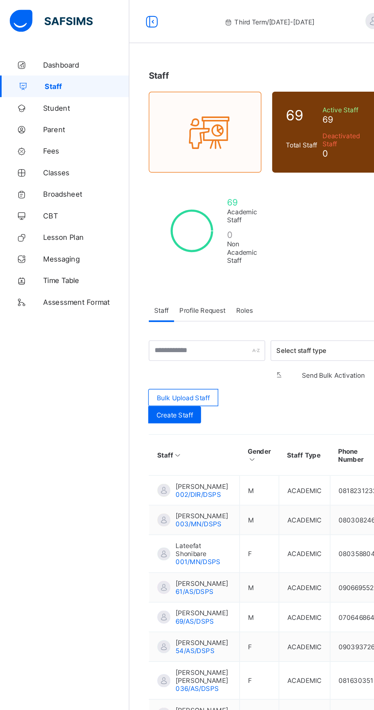
click at [48, 137] on span "Broadsheet" at bounding box center [61, 137] width 61 height 6
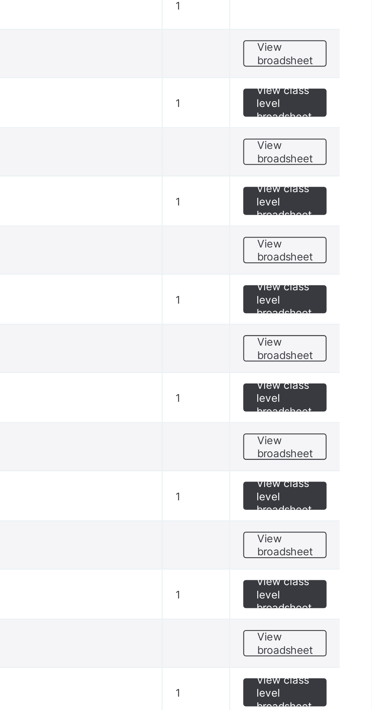
click at [335, 343] on span "View broadsheet" at bounding box center [337, 339] width 24 height 11
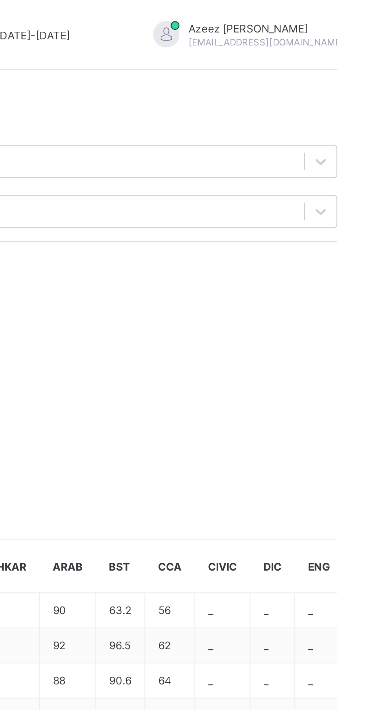
click at [133, 117] on span "Approve Results" at bounding box center [115, 114] width 35 height 6
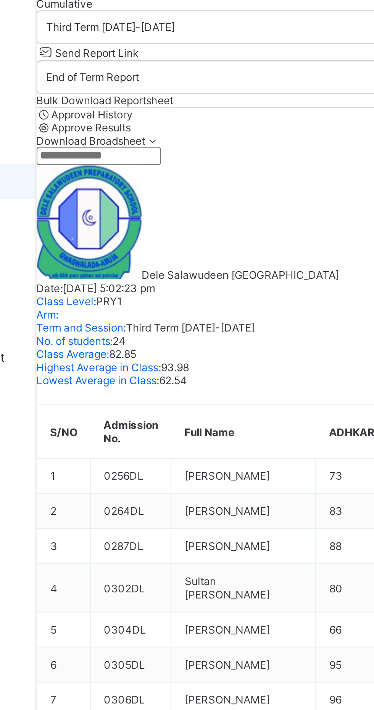
click at [116, 63] on span "Cumulative" at bounding box center [104, 60] width 24 height 6
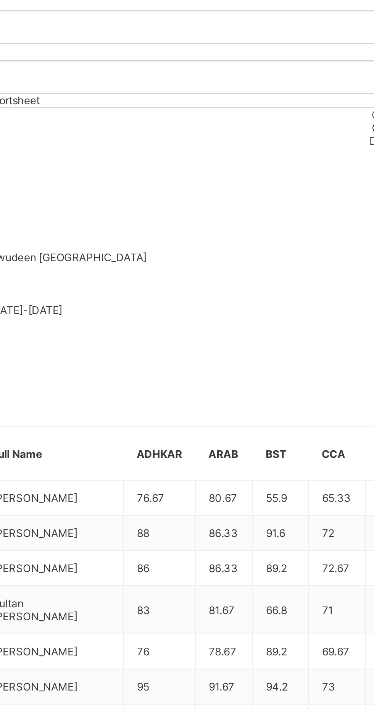
click at [327, 117] on span "Approve Results" at bounding box center [344, 114] width 35 height 6
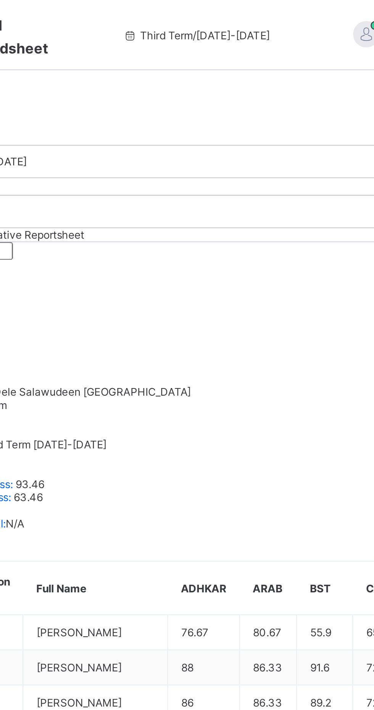
scroll to position [2, 0]
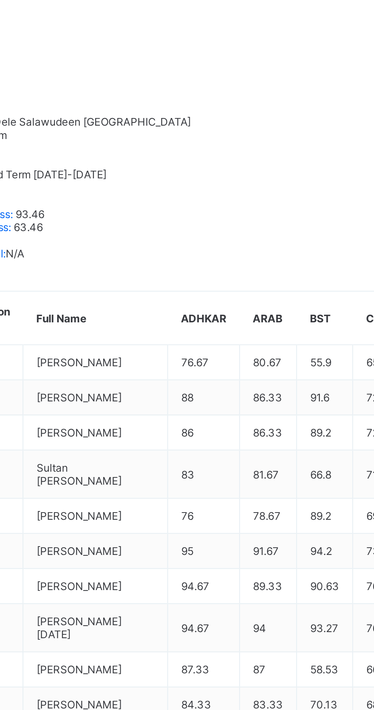
click at [320, 117] on div "Approve Results" at bounding box center [347, 114] width 54 height 6
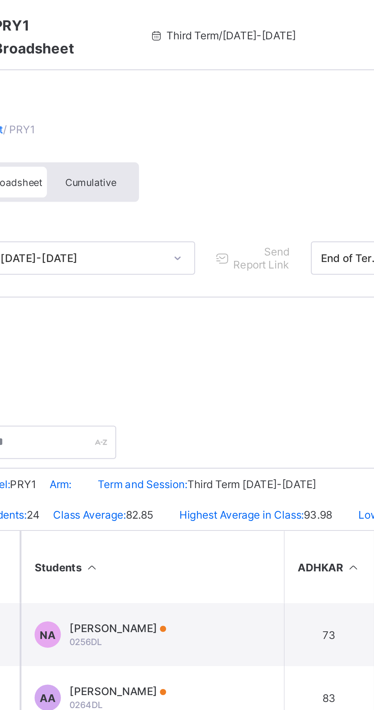
click at [171, 82] on div "Cumulative" at bounding box center [168, 79] width 38 height 13
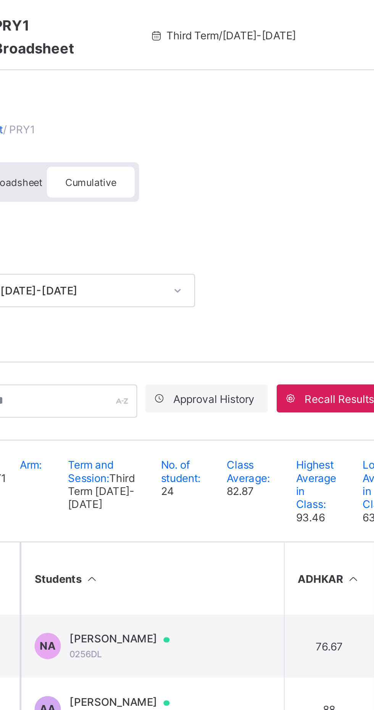
click at [170, 79] on span "Cumulative" at bounding box center [168, 79] width 22 height 5
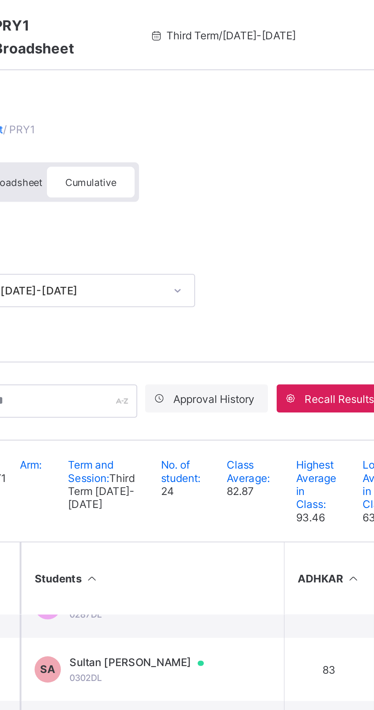
scroll to position [82, 0]
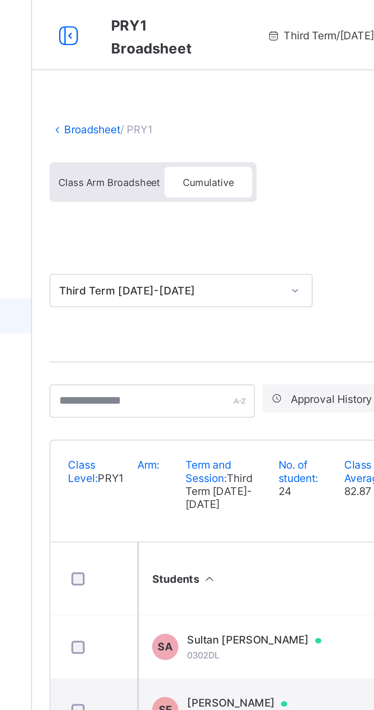
click at [123, 79] on span "Class Arm Broadsheet" at bounding box center [125, 79] width 44 height 5
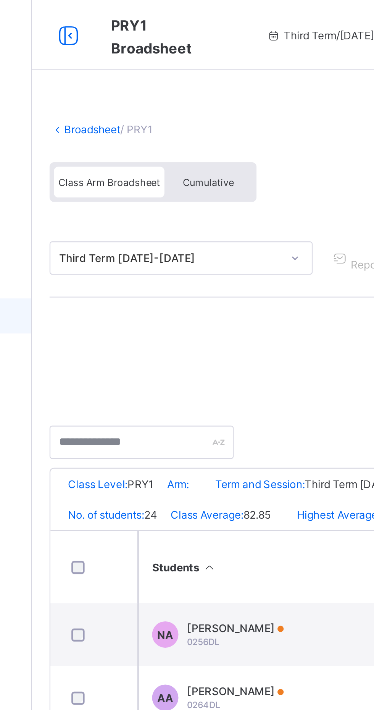
click at [173, 78] on span "Cumulative" at bounding box center [168, 79] width 22 height 5
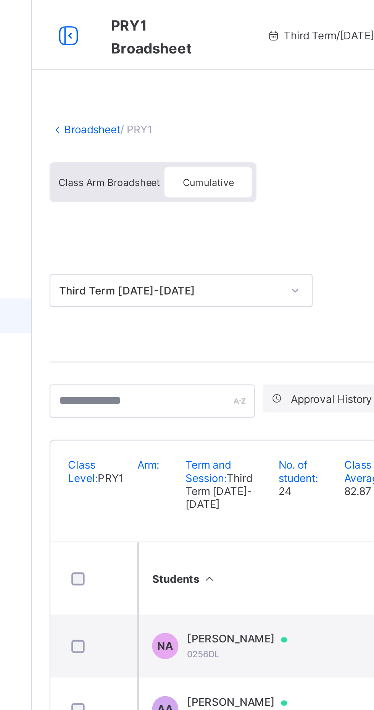
click at [166, 79] on span "Cumulative" at bounding box center [168, 79] width 22 height 5
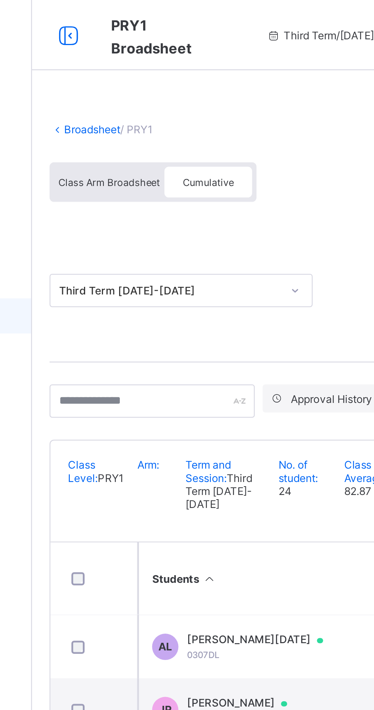
scroll to position [191, 0]
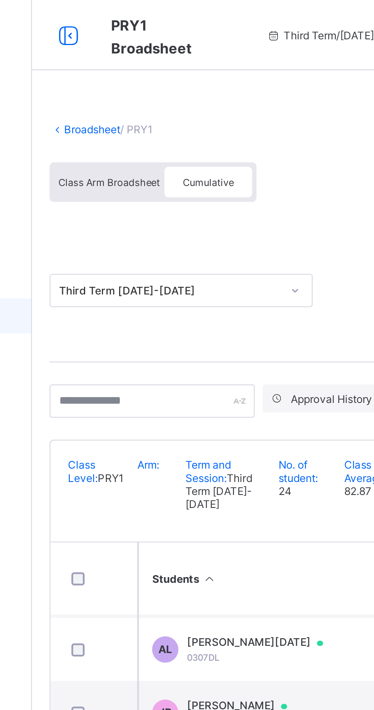
click at [106, 17] on icon at bounding box center [107, 15] width 13 height 11
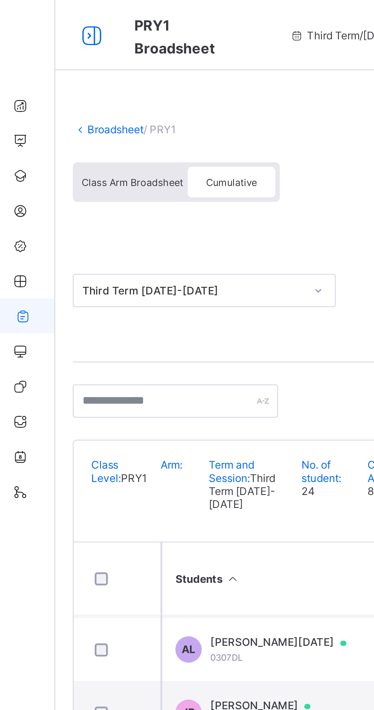
click at [40, 16] on icon at bounding box center [46, 15] width 13 height 11
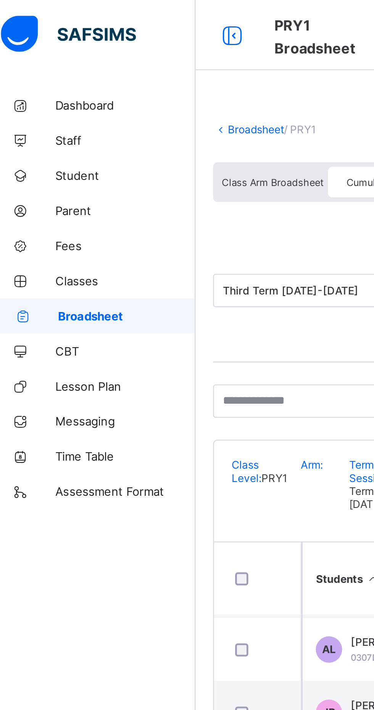
click at [106, 57] on link "Broadsheet" at bounding box center [118, 56] width 24 height 6
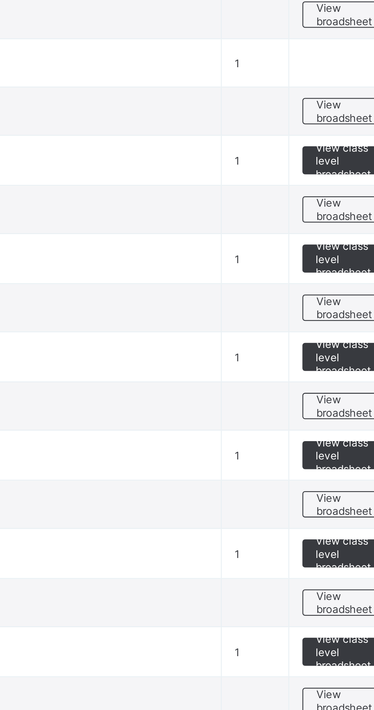
click at [333, 384] on span "View broadsheet" at bounding box center [337, 382] width 24 height 11
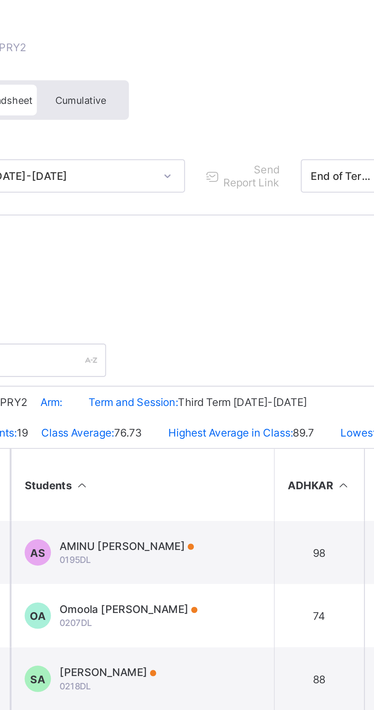
click at [170, 82] on div "Cumulative" at bounding box center [168, 79] width 38 height 13
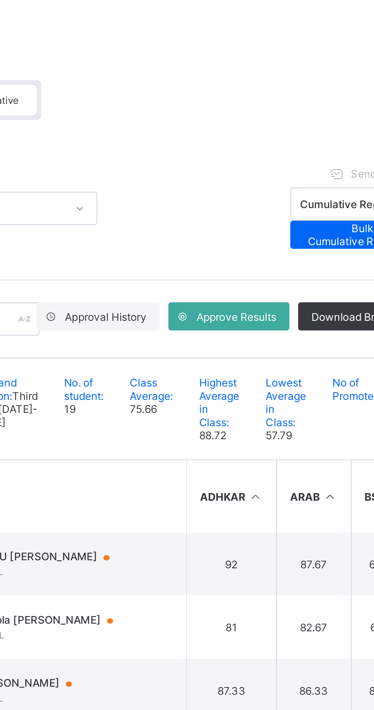
click at [271, 174] on span "Approve Results" at bounding box center [274, 174] width 35 height 6
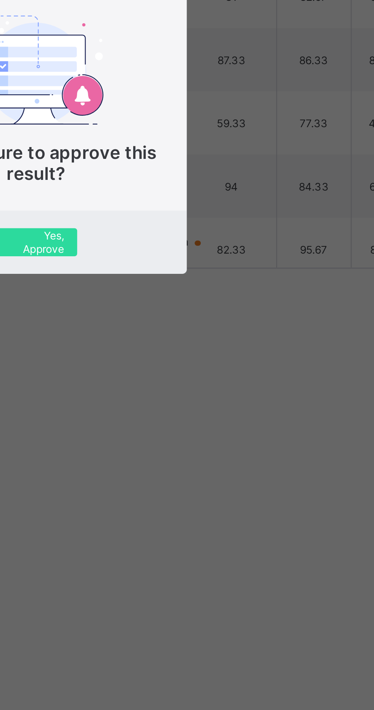
click at [240, 390] on span "Are you sure to approve this result?" at bounding box center [187, 381] width 105 height 18
click at [199, 421] on span "Yes, Approve" at bounding box center [187, 415] width 24 height 11
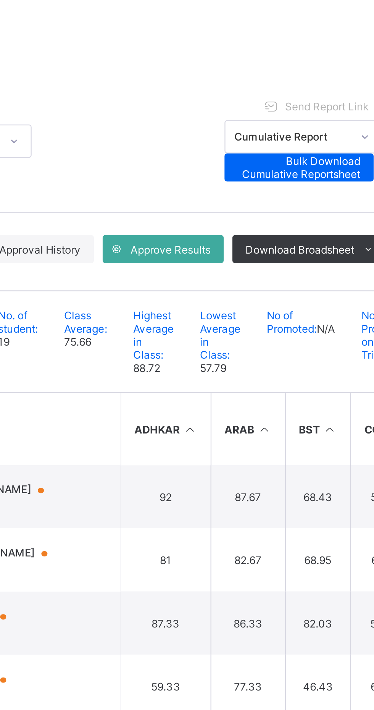
click at [271, 174] on span "Approve Results" at bounding box center [274, 174] width 35 height 6
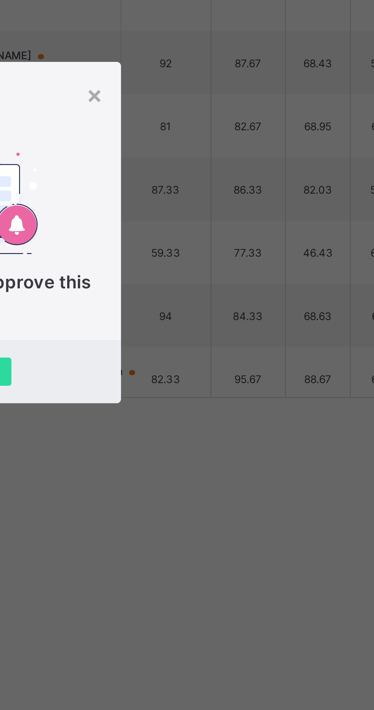
click at [240, 390] on span "Are you sure to approve this result?" at bounding box center [187, 381] width 105 height 18
click at [199, 421] on span "Yes, Approve" at bounding box center [187, 415] width 24 height 11
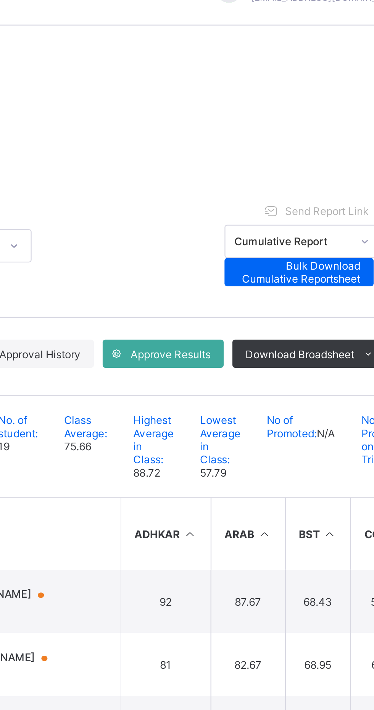
click at [267, 173] on span "Approve Results" at bounding box center [274, 174] width 35 height 6
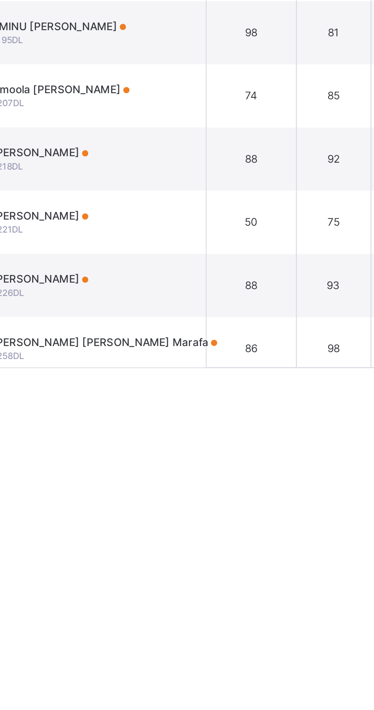
click at [285, 91] on span "Resume" at bounding box center [276, 88] width 17 height 6
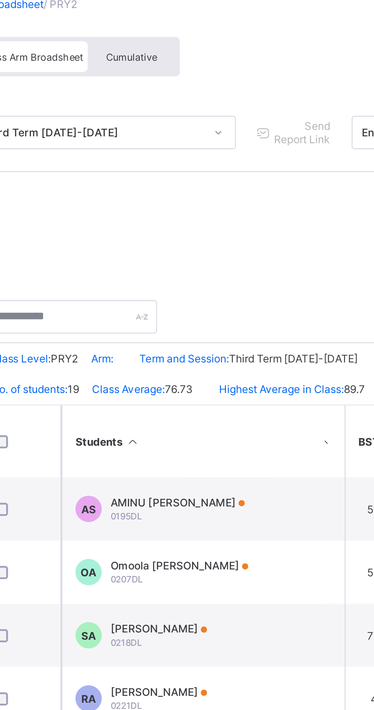
scroll to position [0, 66]
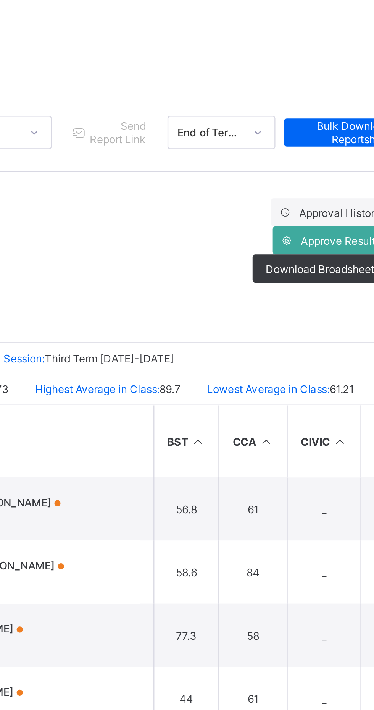
click at [338, 162] on div "Approve Results" at bounding box center [336, 159] width 53 height 12
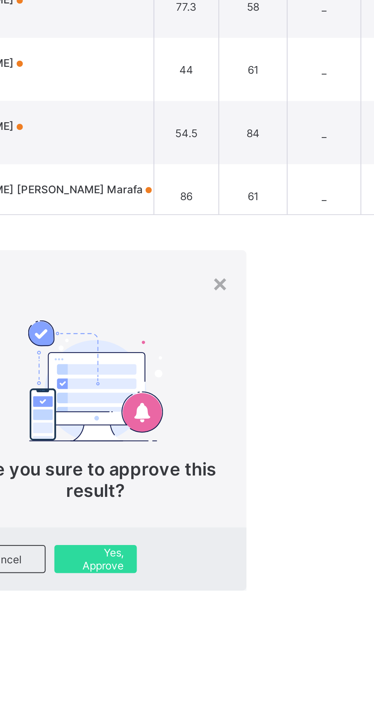
click at [245, 566] on span "Yes, Approve" at bounding box center [233, 571] width 24 height 11
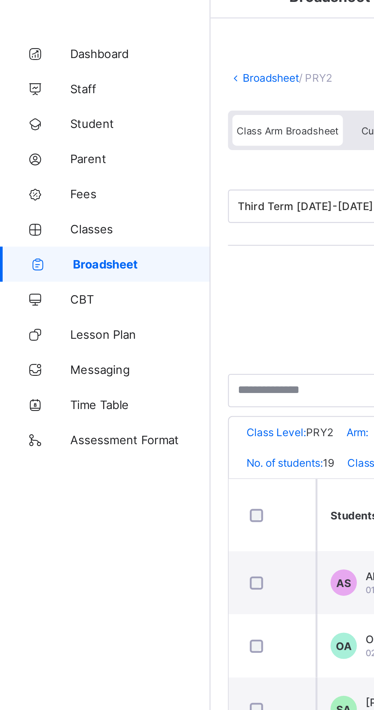
click at [107, 56] on link "Broadsheet" at bounding box center [118, 56] width 24 height 6
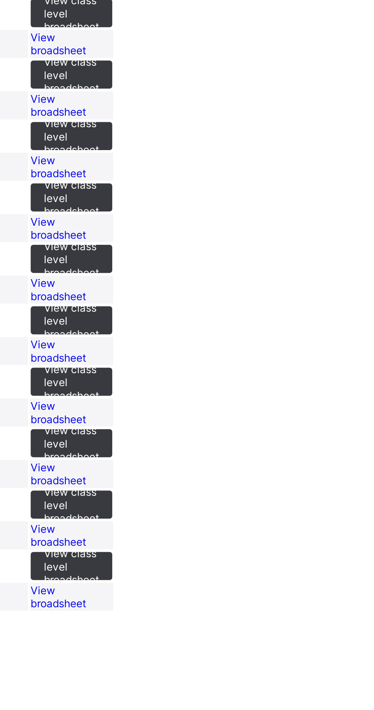
click at [267, 267] on span "View broadsheet" at bounding box center [254, 260] width 24 height 11
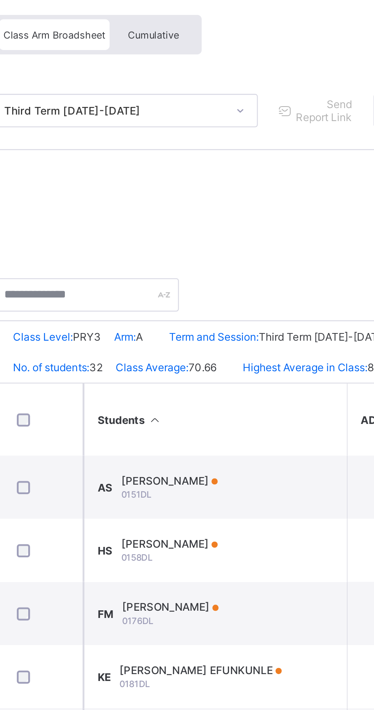
click at [178, 79] on span "Cumulative" at bounding box center [168, 79] width 22 height 5
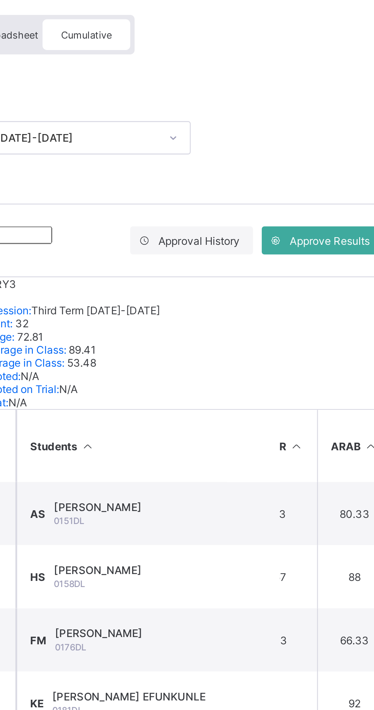
scroll to position [0, 23]
click at [271, 172] on span "Approve Results" at bounding box center [274, 169] width 35 height 6
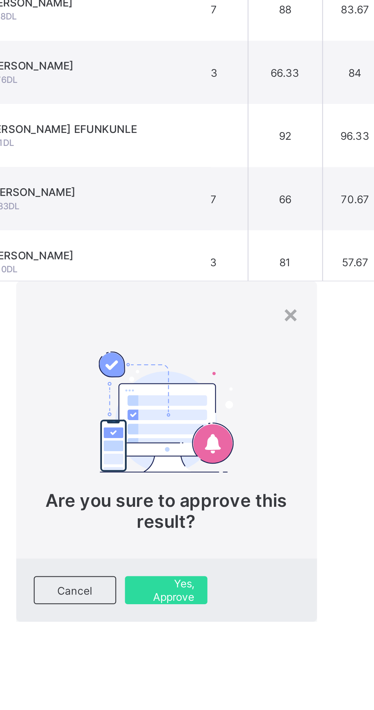
click at [245, 562] on span "Yes, Approve" at bounding box center [233, 567] width 24 height 11
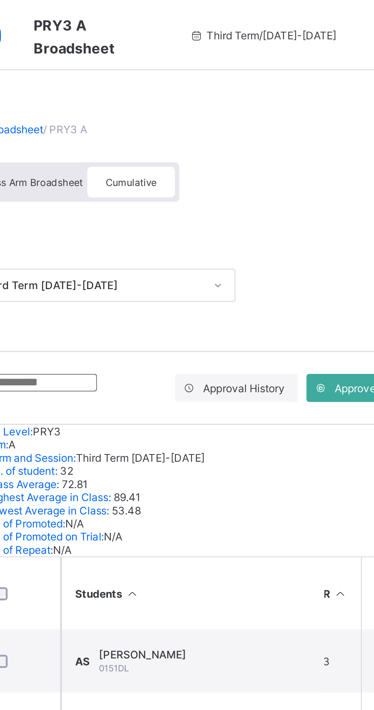
click at [172, 79] on span "Cumulative" at bounding box center [168, 79] width 22 height 5
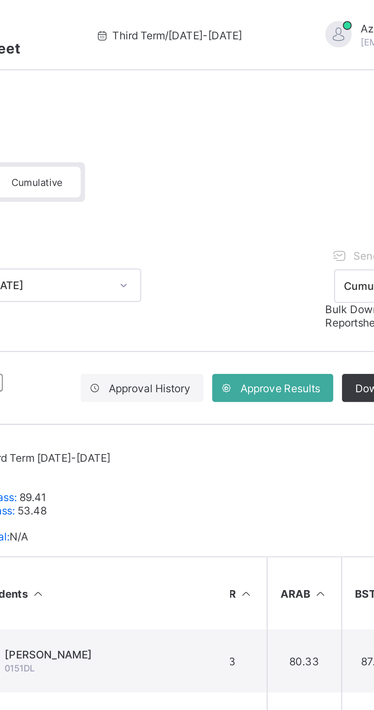
click at [273, 175] on div "Approve Results" at bounding box center [271, 169] width 53 height 12
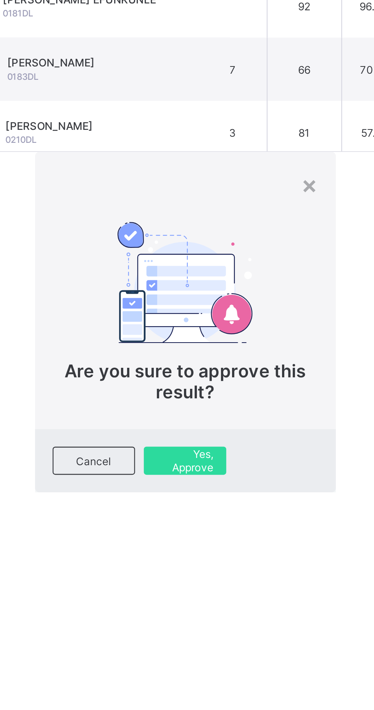
click at [245, 562] on span "Yes, Approve" at bounding box center [233, 567] width 24 height 11
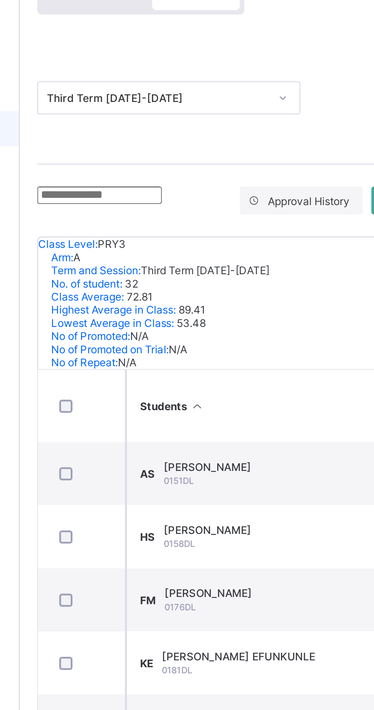
click at [183, 293] on div "[PERSON_NAME] 0151DL" at bounding box center [173, 287] width 38 height 11
click at [215, 433] on div "AS 0151DL [PERSON_NAME] undefined undefined Pending Cumulative Report View Repo…" at bounding box center [232, 707] width 267 height 549
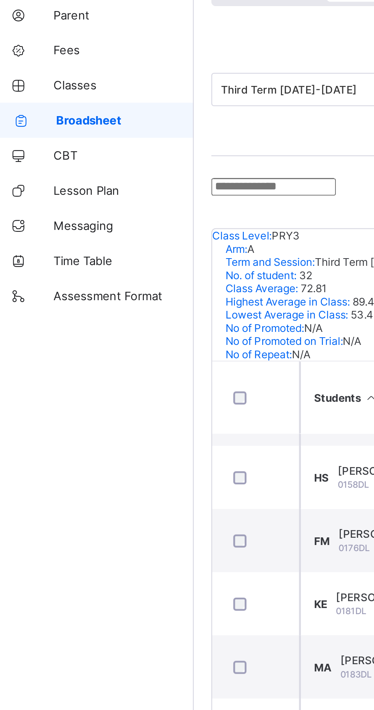
scroll to position [42, 23]
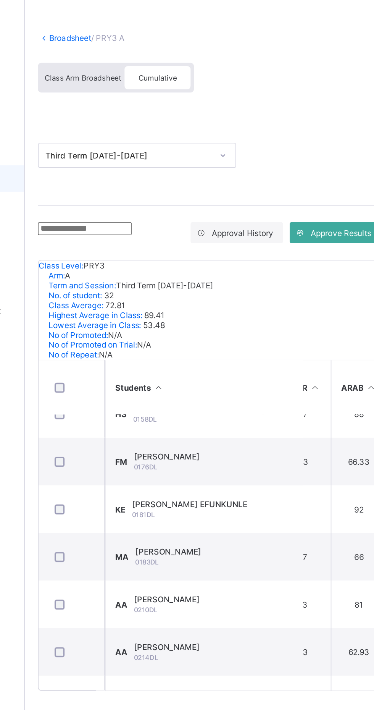
click at [129, 79] on span "Class Arm Broadsheet" at bounding box center [125, 79] width 44 height 5
click at [122, 84] on div "Class Arm Broadsheet" at bounding box center [125, 79] width 48 height 13
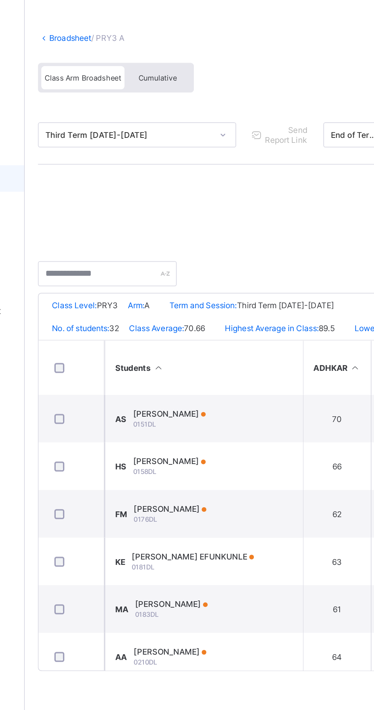
click at [174, 79] on span "Cumulative" at bounding box center [168, 79] width 22 height 5
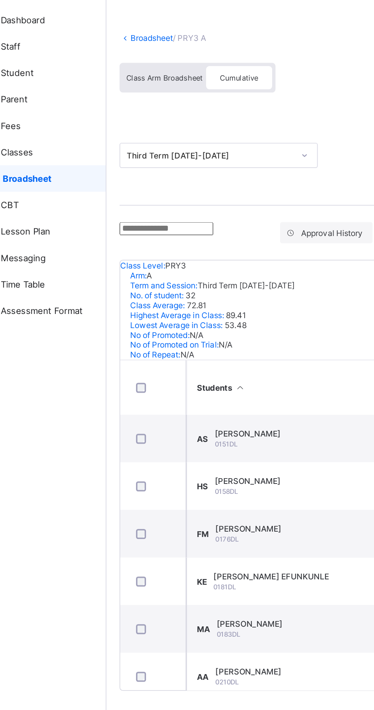
click at [110, 57] on link "Broadsheet" at bounding box center [118, 56] width 24 height 6
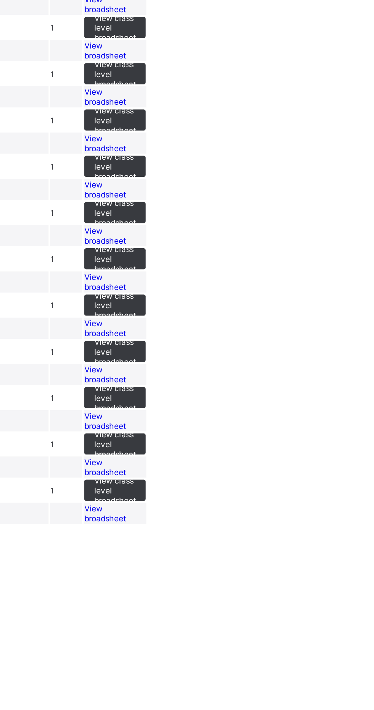
click at [272, 283] on span "View class level broadsheet" at bounding box center [260, 274] width 24 height 17
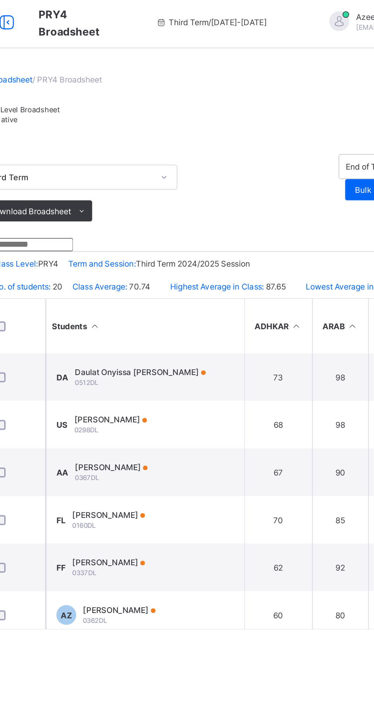
click at [114, 74] on span "Cumulative" at bounding box center [103, 71] width 22 height 5
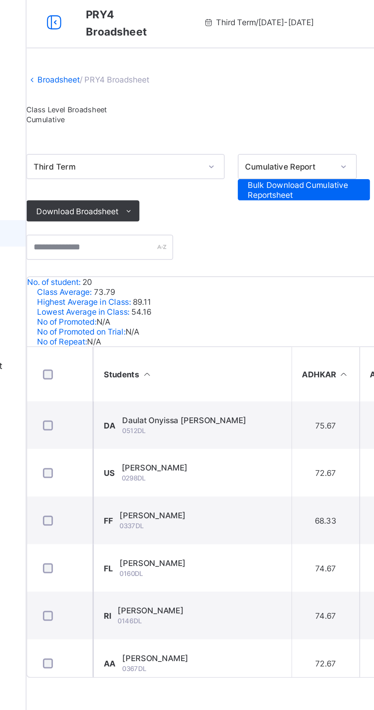
click at [114, 74] on span "Cumulative" at bounding box center [103, 71] width 22 height 5
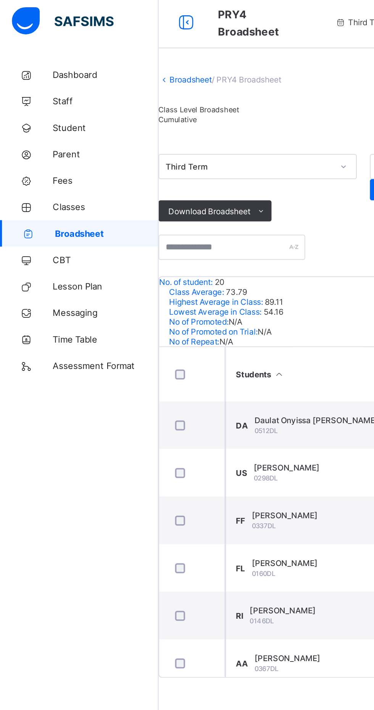
click at [123, 69] on span "Class Level Broadsheet" at bounding box center [115, 65] width 47 height 5
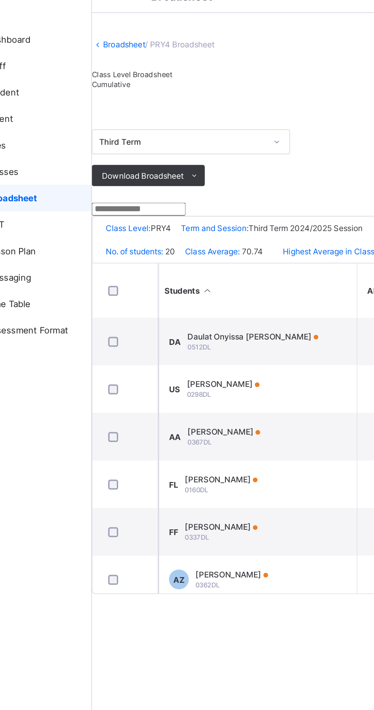
click at [209, 220] on span "Daulat Onyissa [PERSON_NAME]" at bounding box center [185, 218] width 76 height 6
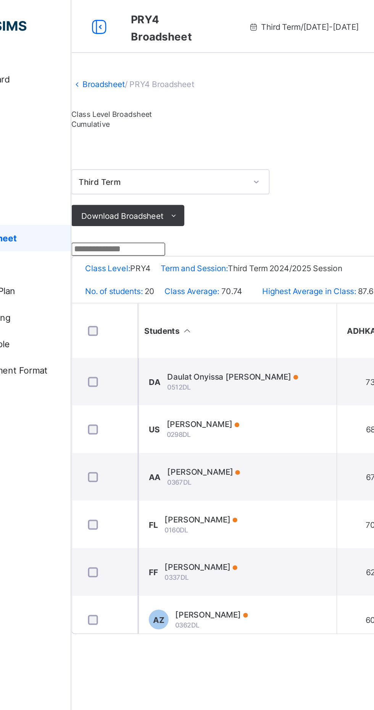
click at [138, 74] on div "Cumulative" at bounding box center [115, 72] width 47 height 6
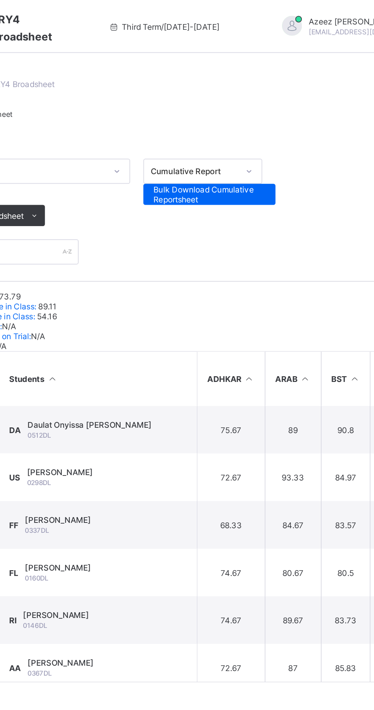
click at [278, 262] on td "75.67" at bounding box center [264, 247] width 39 height 27
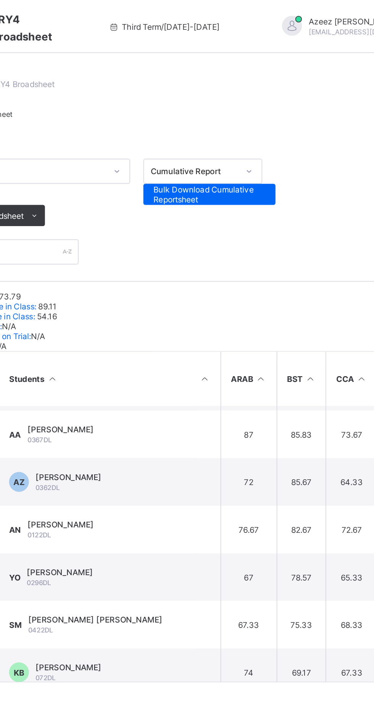
scroll to position [0, 26]
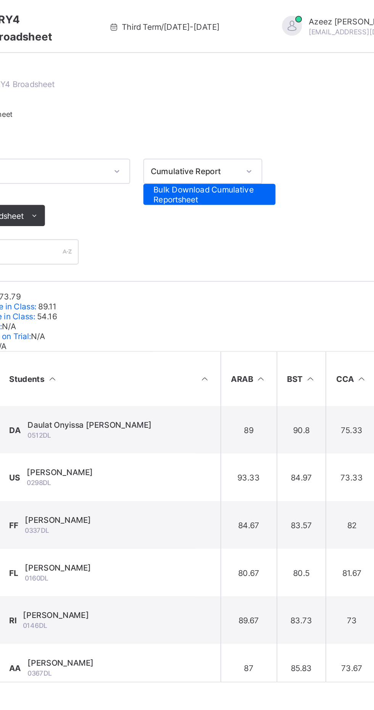
click at [268, 262] on td "89" at bounding box center [275, 247] width 32 height 27
click at [231, 262] on td "DA Daulat Onyissa [PERSON_NAME] 0512DL" at bounding box center [187, 247] width 115 height 27
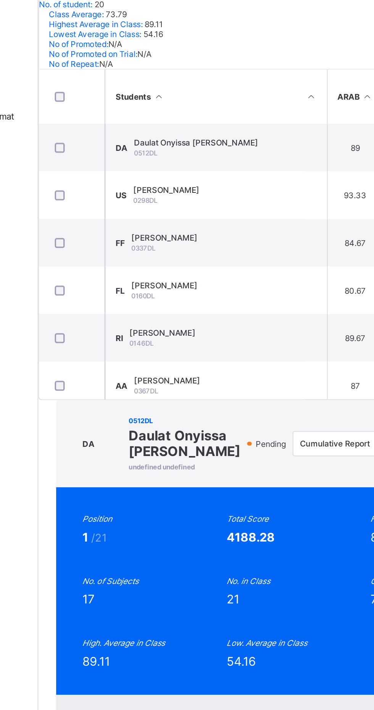
scroll to position [0, 0]
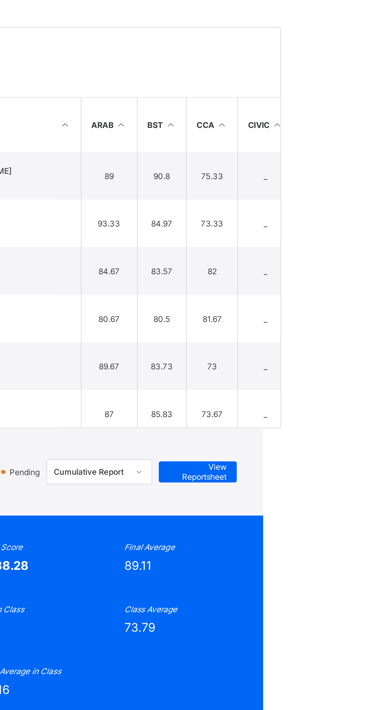
click at [374, 394] on div "DA 0512DL Daulat Onyissa [PERSON_NAME] undefined undefined Pending Cumulative R…" at bounding box center [233, 673] width 283 height 558
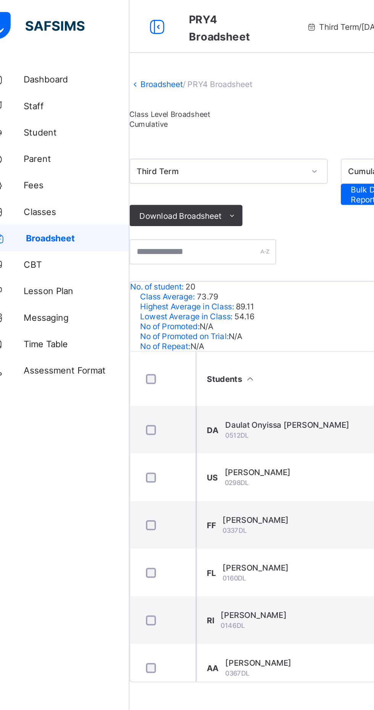
click at [108, 52] on link "Broadsheet" at bounding box center [110, 49] width 24 height 6
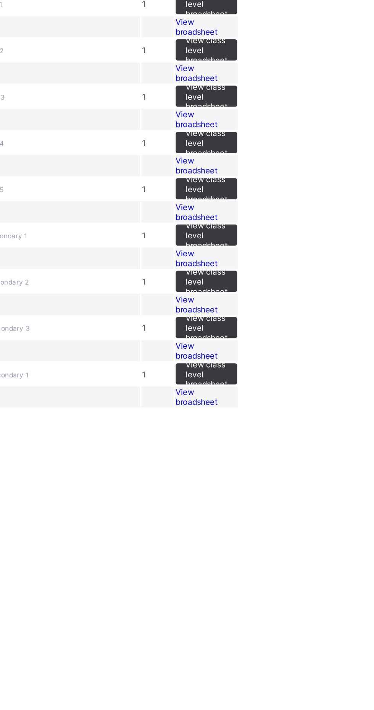
click at [272, 310] on span "View class level broadsheet" at bounding box center [260, 301] width 24 height 17
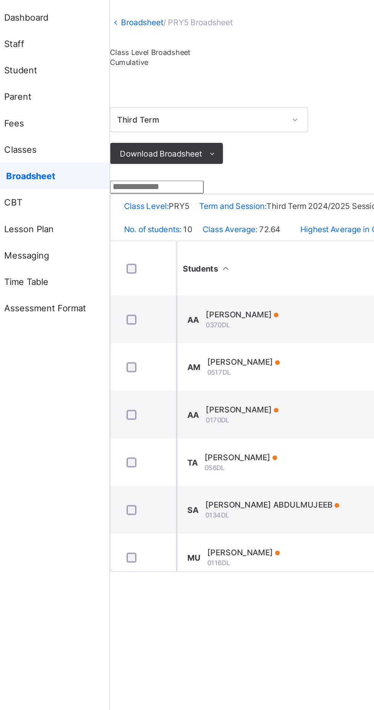
click at [114, 74] on span "Cumulative" at bounding box center [103, 71] width 22 height 5
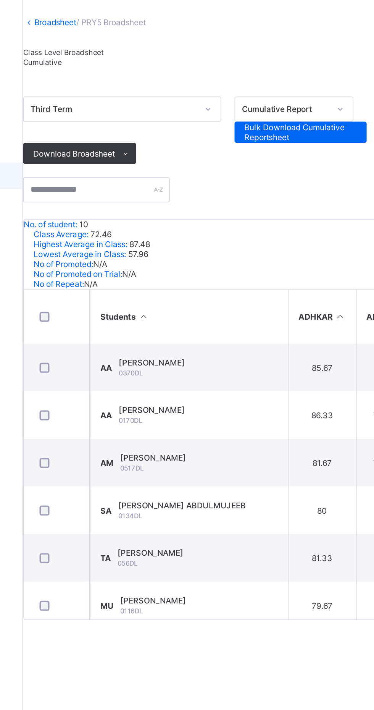
click at [126, 69] on span "Class Level Broadsheet" at bounding box center [115, 65] width 47 height 5
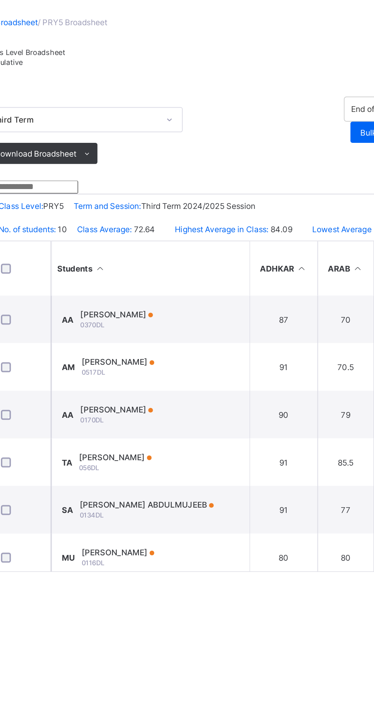
click at [138, 74] on div "Cumulative" at bounding box center [115, 72] width 47 height 6
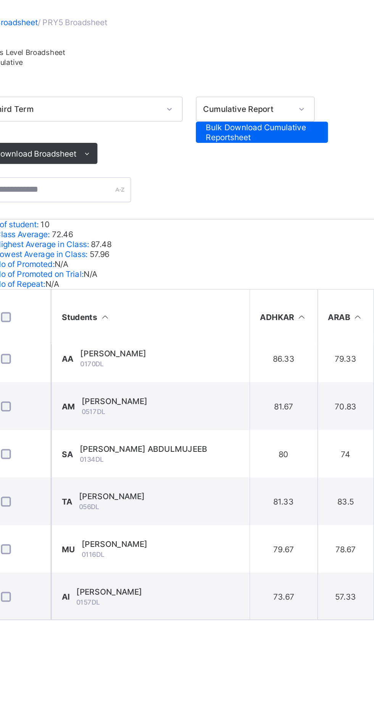
scroll to position [42, 0]
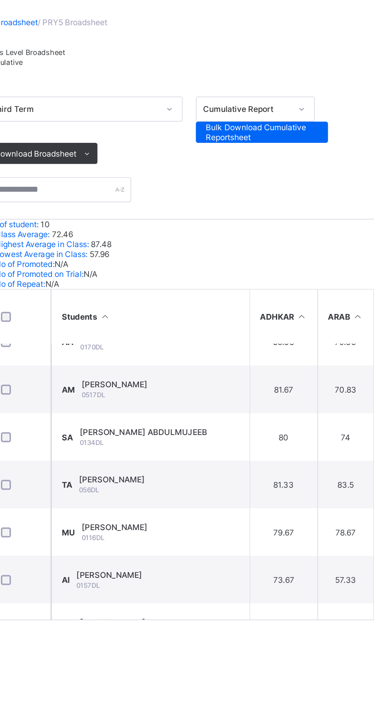
click at [238, 275] on td "AM [PERSON_NAME] 0517DL" at bounding box center [187, 260] width 115 height 27
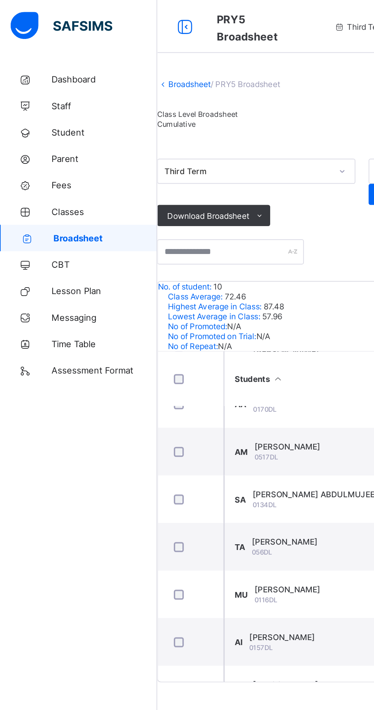
click at [110, 52] on link "Broadsheet" at bounding box center [110, 49] width 24 height 6
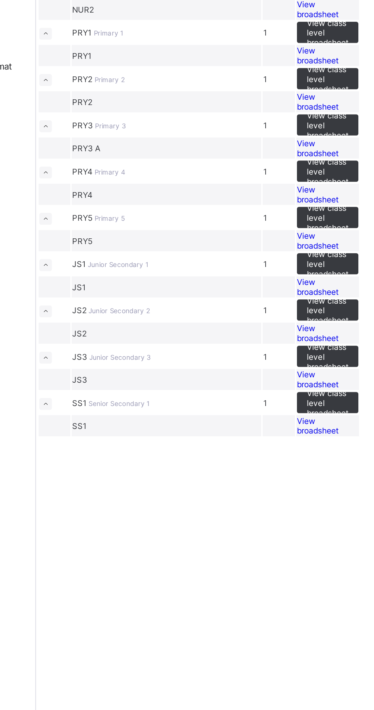
click at [122, 331] on span "JS1" at bounding box center [117, 328] width 9 height 6
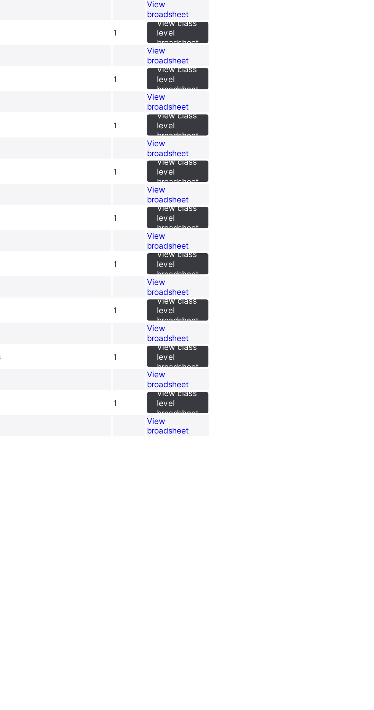
click at [272, 337] on span "View class level broadsheet" at bounding box center [260, 328] width 24 height 17
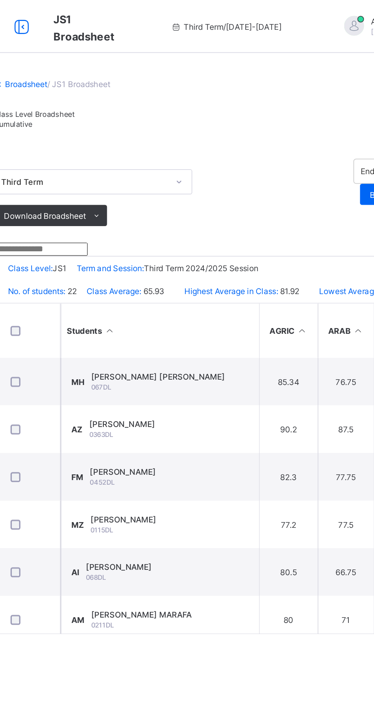
click at [114, 74] on span "Cumulative" at bounding box center [103, 71] width 22 height 5
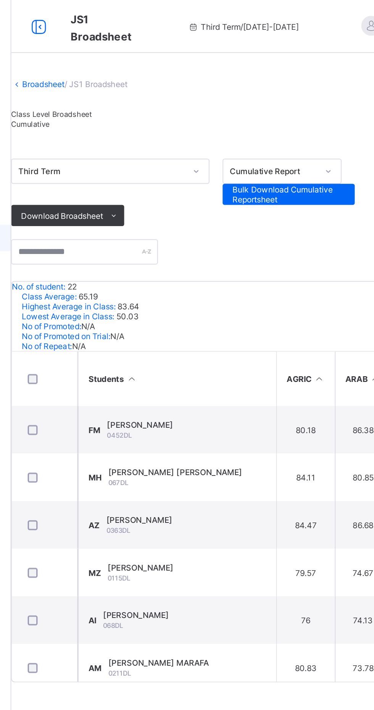
click at [129, 69] on span "Class Level Broadsheet" at bounding box center [115, 65] width 47 height 5
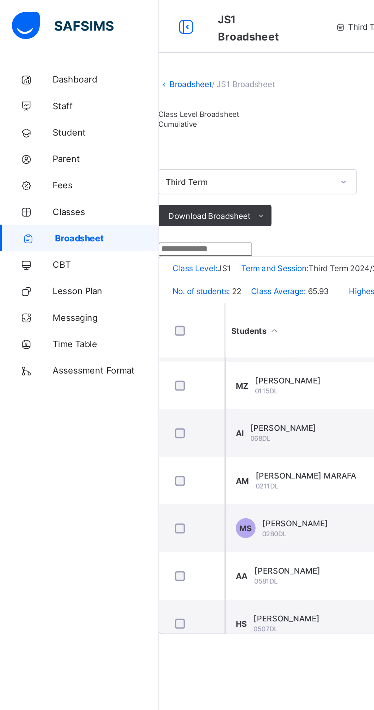
scroll to position [0, 111]
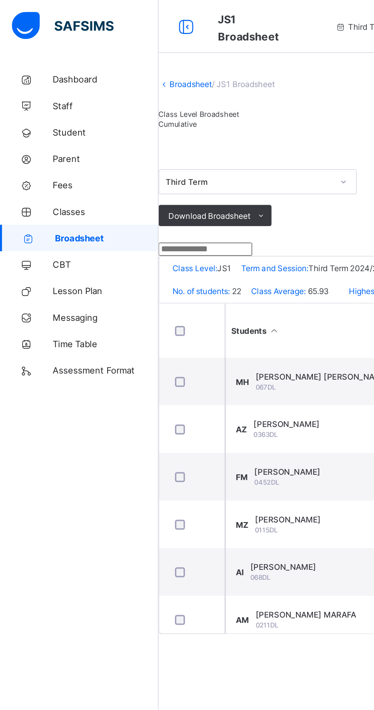
click at [138, 74] on div "Cumulative" at bounding box center [115, 72] width 47 height 6
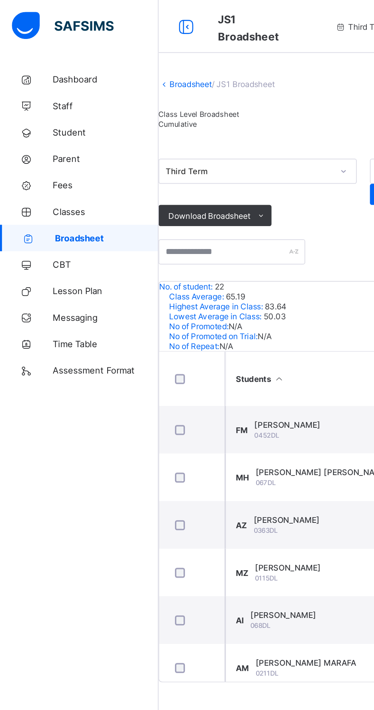
click at [103, 15] on icon at bounding box center [107, 15] width 13 height 11
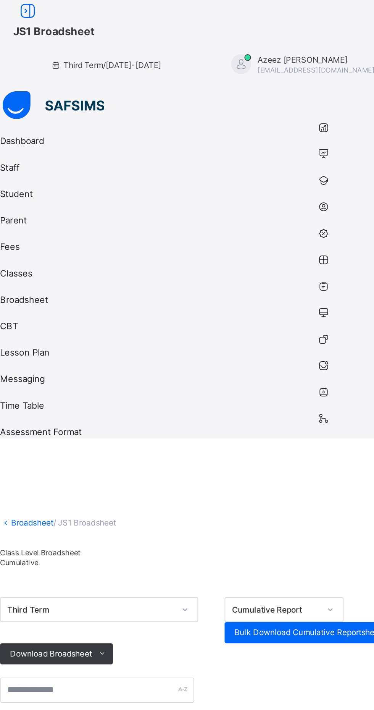
click at [22, 322] on span "Cumulative" at bounding box center [11, 324] width 22 height 5
click at [144, 488] on td "FM [PERSON_NAME] 0452DL" at bounding box center [96, 501] width 115 height 27
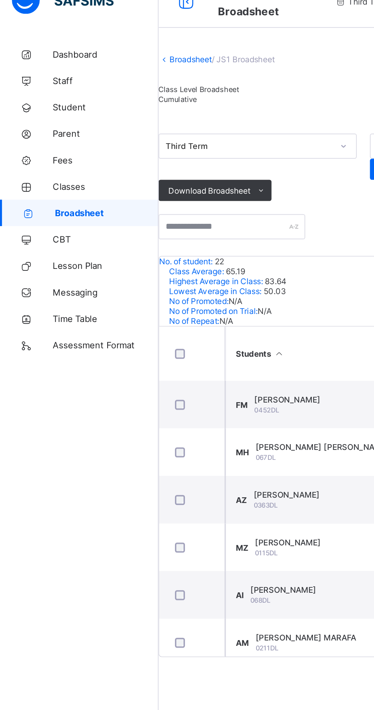
click at [108, 52] on link "Broadsheet" at bounding box center [110, 49] width 24 height 6
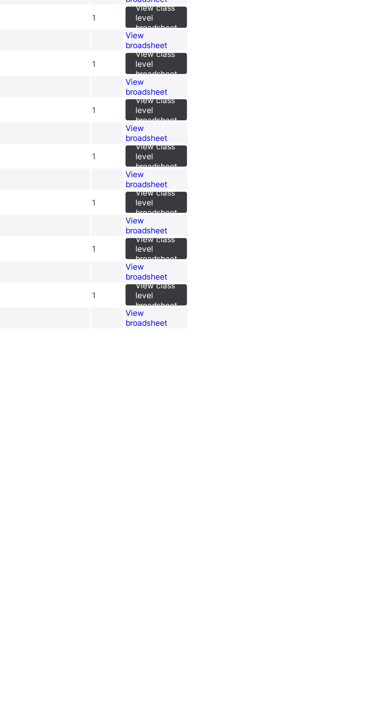
click at [272, 364] on span "View class level broadsheet" at bounding box center [260, 354] width 24 height 17
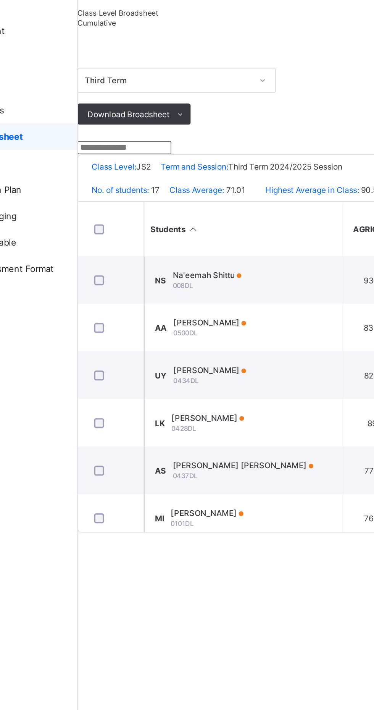
click at [114, 74] on span "Cumulative" at bounding box center [103, 71] width 22 height 5
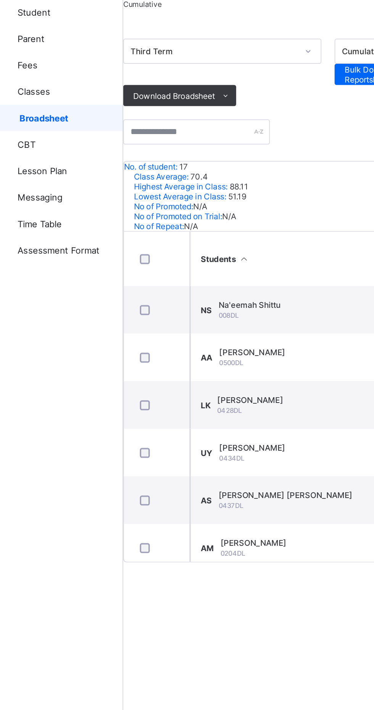
click at [114, 74] on span "Cumulative" at bounding box center [103, 71] width 22 height 5
click at [169, 254] on div "NS Na'eemah Shittu 008DL" at bounding box center [159, 247] width 46 height 11
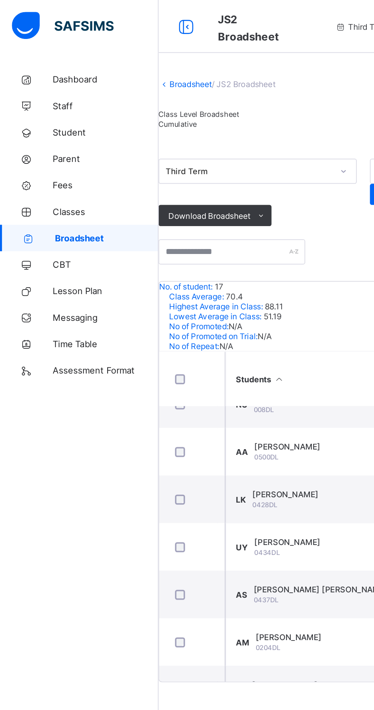
scroll to position [0, 738]
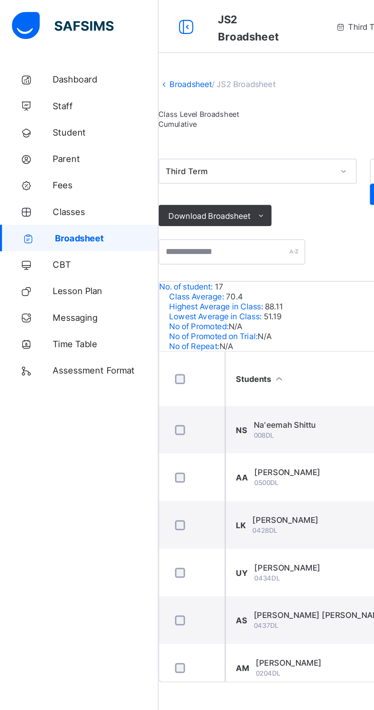
click at [51, 123] on span "Classes" at bounding box center [61, 122] width 61 height 6
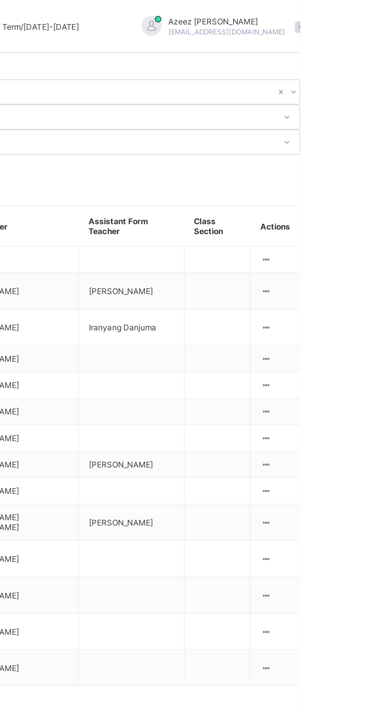
click at [0, 0] on ul "View Class Assign form Teacher" at bounding box center [0, 0] width 0 height 0
click at [0, 0] on div "View Class" at bounding box center [0, 0] width 0 height 0
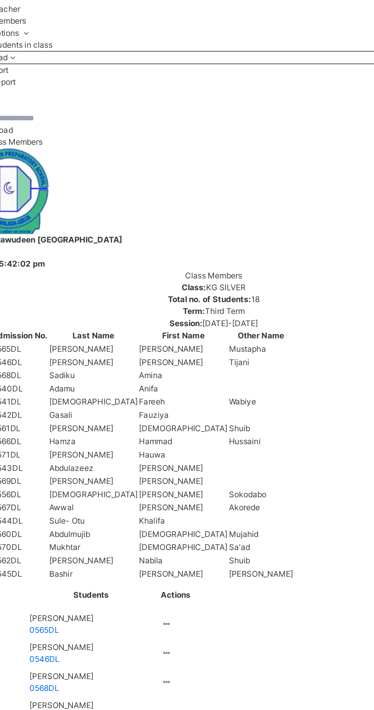
click at [163, 446] on span "[PERSON_NAME]" at bounding box center [144, 449] width 37 height 7
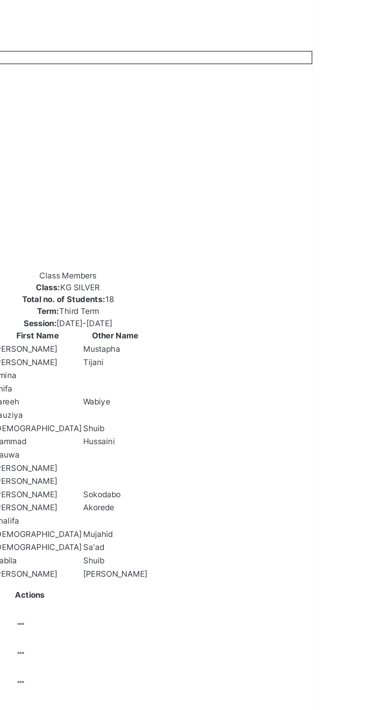
click at [209, 449] on icon at bounding box center [205, 452] width 6 height 6
click at [0, 0] on div "View Profile" at bounding box center [0, 0] width 0 height 0
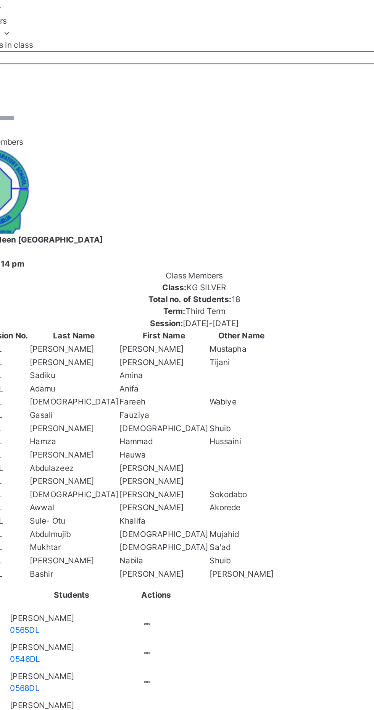
click at [107, 79] on span "Results" at bounding box center [100, 77] width 16 height 6
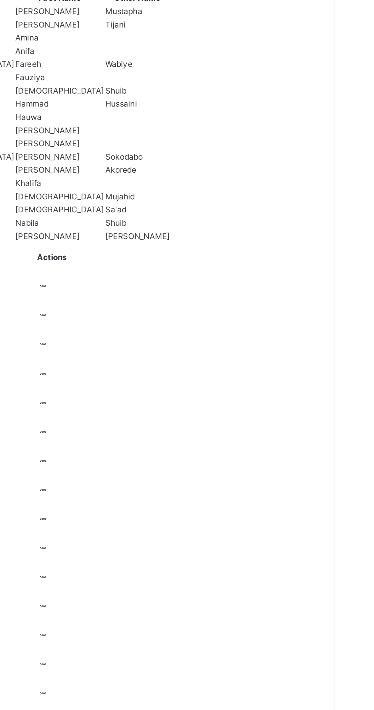
scroll to position [129, 0]
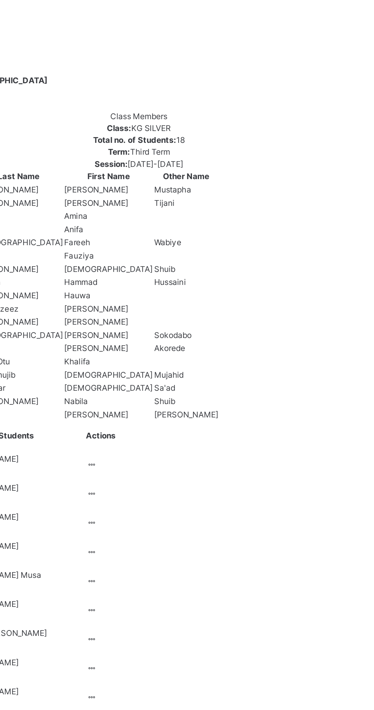
scroll to position [71, 0]
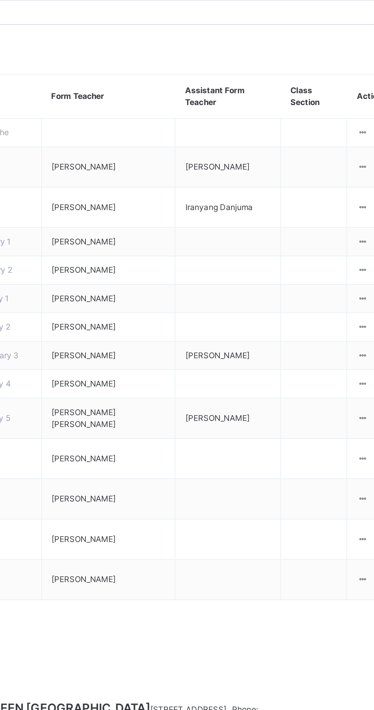
click at [351, 168] on icon at bounding box center [354, 171] width 6 height 6
click at [0, 0] on div "View Class" at bounding box center [0, 0] width 0 height 0
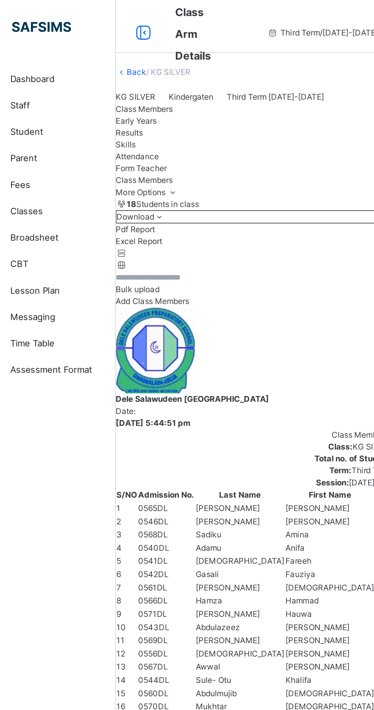
click at [109, 44] on link "Back" at bounding box center [103, 42] width 11 height 6
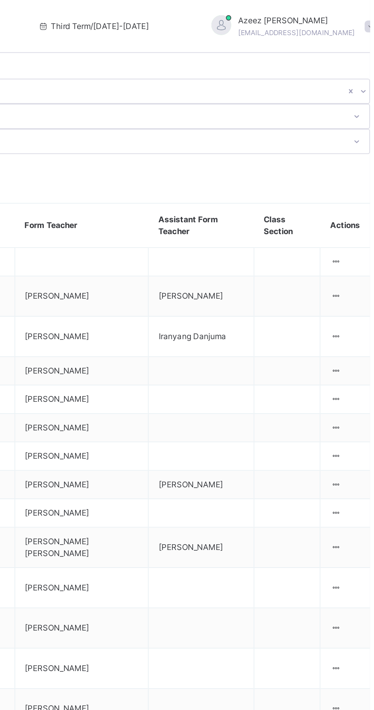
click at [351, 191] on icon at bounding box center [354, 194] width 6 height 6
click at [0, 0] on div "View Class" at bounding box center [0, 0] width 0 height 0
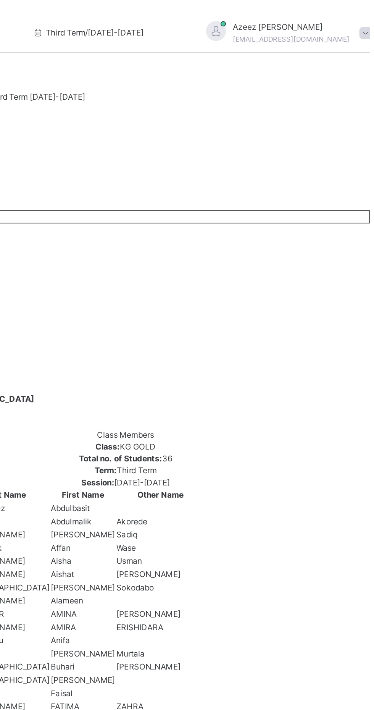
click at [107, 79] on span "Results" at bounding box center [100, 77] width 16 height 6
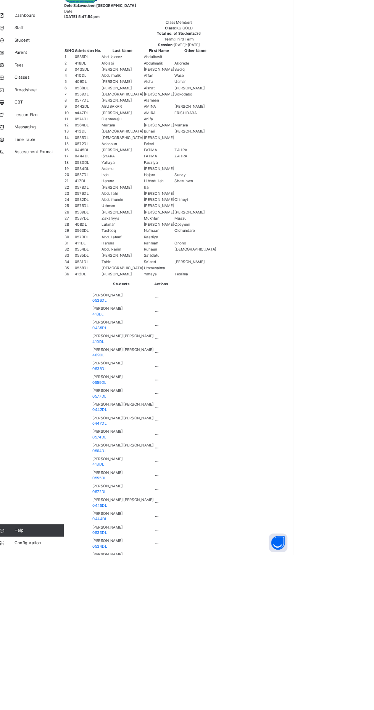
scroll to position [197, 0]
